Goal: Book appointment/travel/reservation

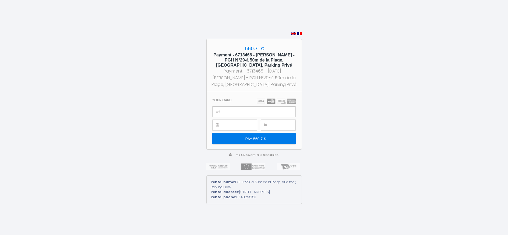
click at [257, 136] on input "PAY 560.7 €" at bounding box center [253, 138] width 83 height 11
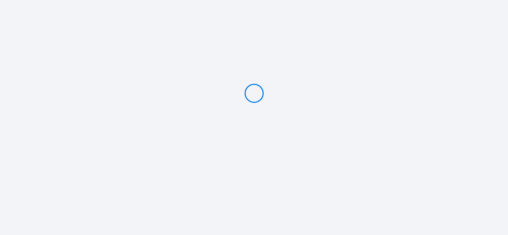
type input "PAY 560.7 €"
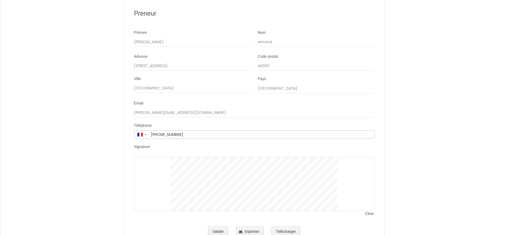
scroll to position [1201, 0]
click at [216, 227] on button "Valider" at bounding box center [218, 232] width 20 height 11
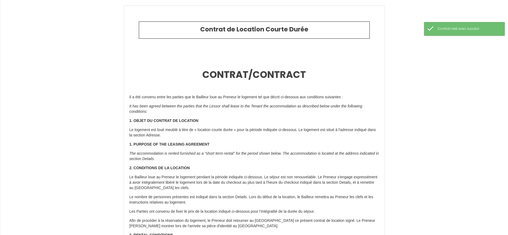
type input "20.7"
type input "150"
type input "390"
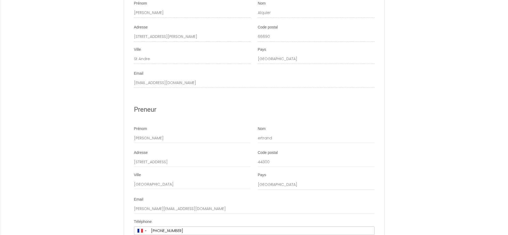
scroll to position [1110, 0]
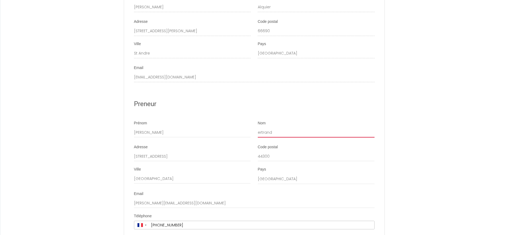
click at [258, 128] on input "ertrand" at bounding box center [316, 133] width 117 height 10
type input "[PERSON_NAME]"
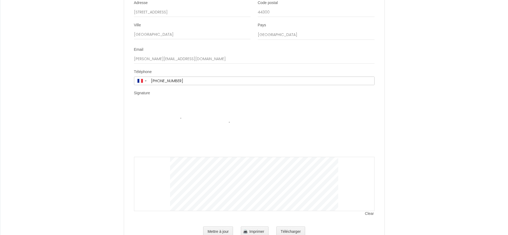
scroll to position [1255, 0]
click at [223, 227] on button "Mettre à jour" at bounding box center [218, 232] width 30 height 11
click at [221, 227] on button "Mettre à jour" at bounding box center [218, 232] width 30 height 11
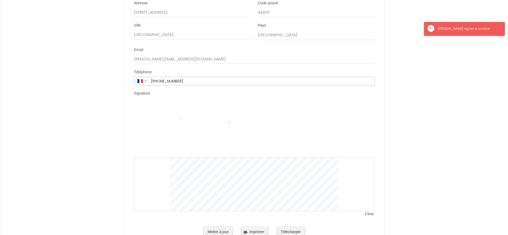
click at [456, 28] on div "[PERSON_NAME] signer le contrat" at bounding box center [467, 28] width 61 height 5
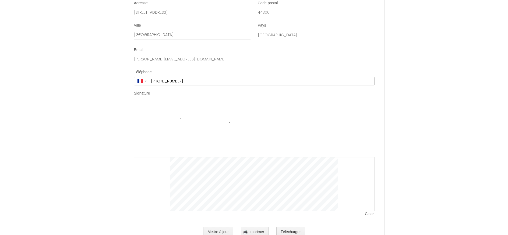
click at [301, 227] on button "Télécharger" at bounding box center [290, 232] width 29 height 11
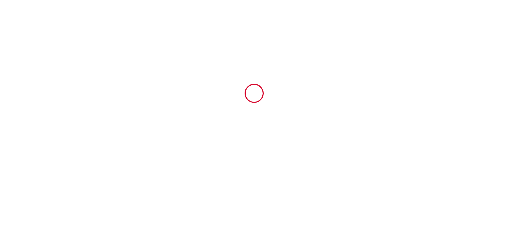
scroll to position [0, 0]
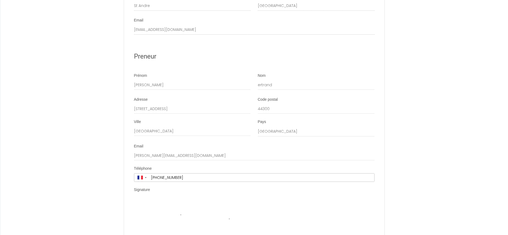
scroll to position [1159, 0]
type input "[PERSON_NAME]"
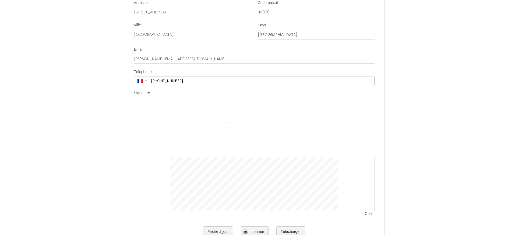
scroll to position [1255, 0]
click at [227, 227] on button "Mettre à jour" at bounding box center [218, 232] width 30 height 11
click at [157, 91] on li "Signature Clear" at bounding box center [254, 156] width 260 height 131
click at [179, 120] on img at bounding box center [254, 131] width 168 height 54
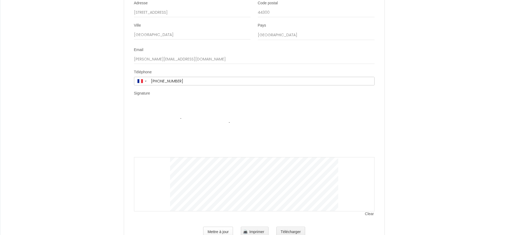
click at [225, 227] on button "Mettre à jour" at bounding box center [218, 232] width 30 height 11
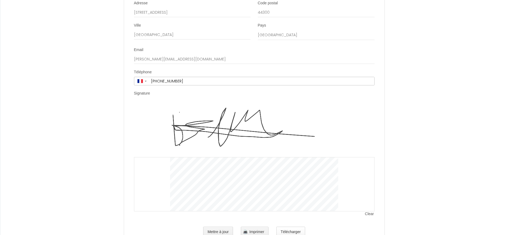
click at [296, 227] on button "Télécharger" at bounding box center [290, 232] width 29 height 11
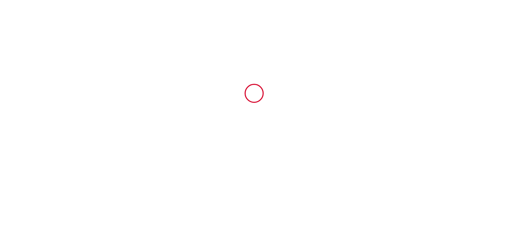
scroll to position [0, 0]
